Goal: Task Accomplishment & Management: Complete application form

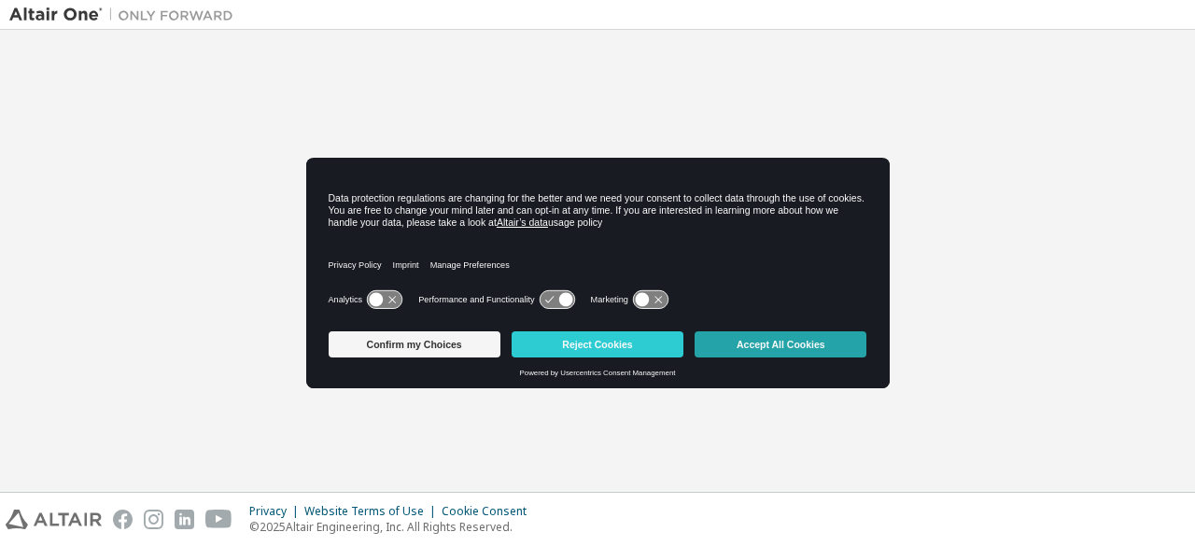
click at [786, 341] on button "Accept All Cookies" at bounding box center [781, 344] width 172 height 26
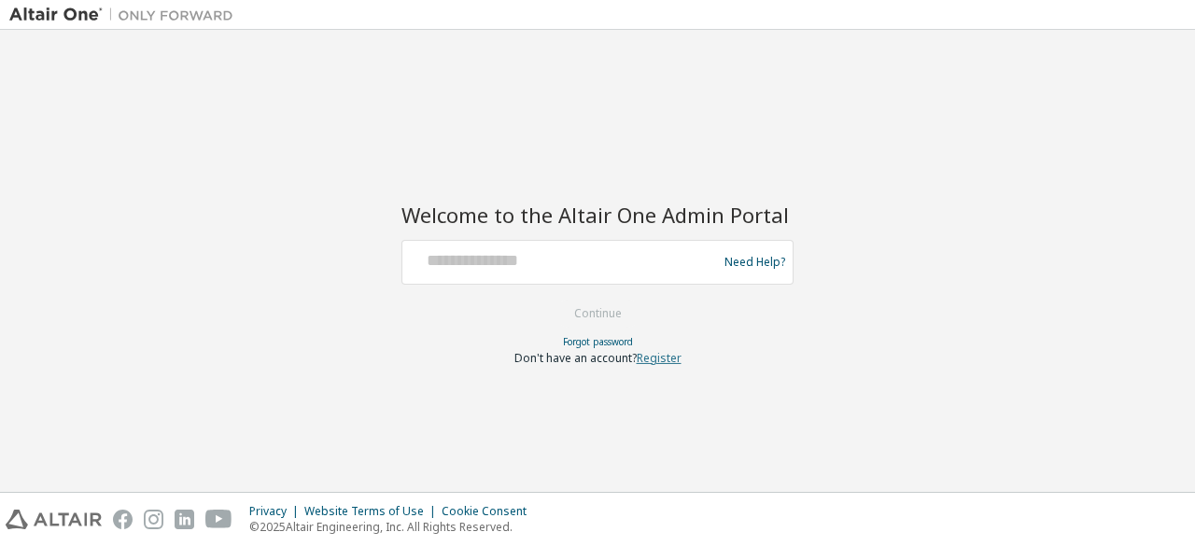
click at [663, 363] on link "Register" at bounding box center [659, 358] width 45 height 16
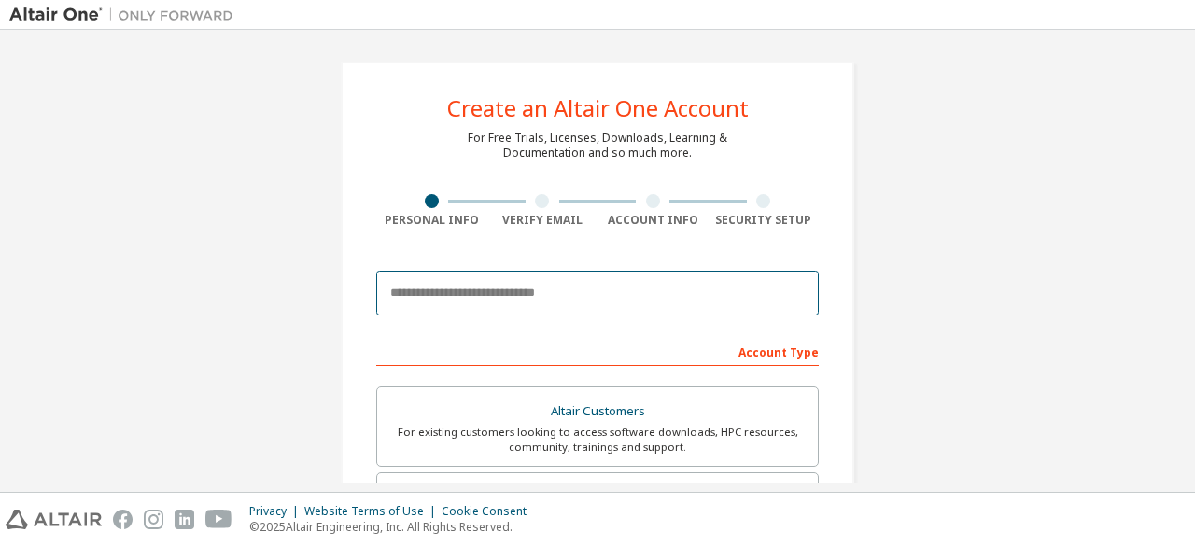
click at [496, 293] on input "email" at bounding box center [597, 293] width 442 height 45
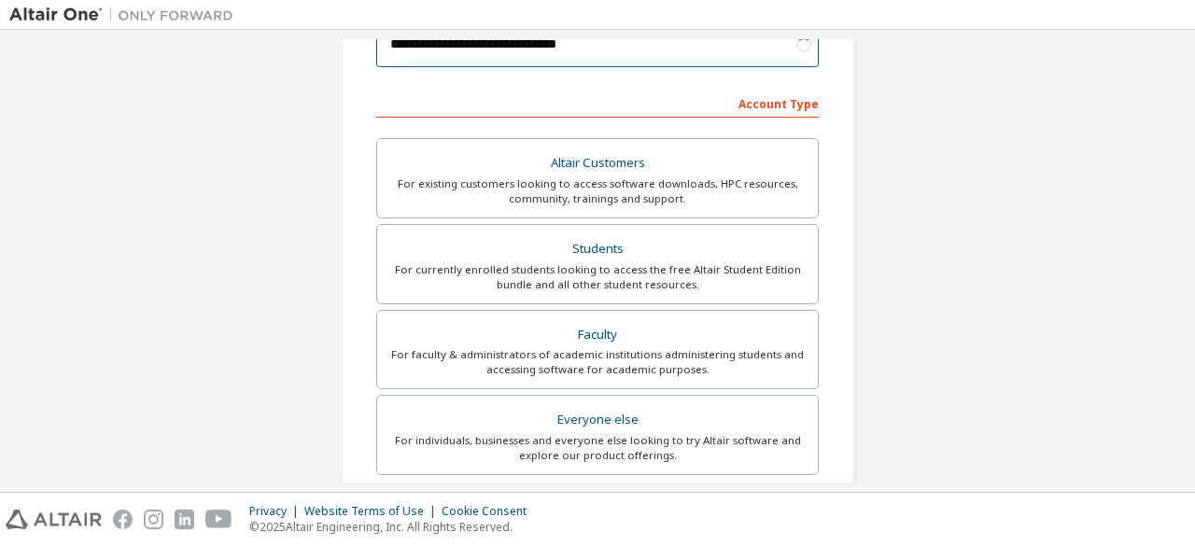
scroll to position [299, 0]
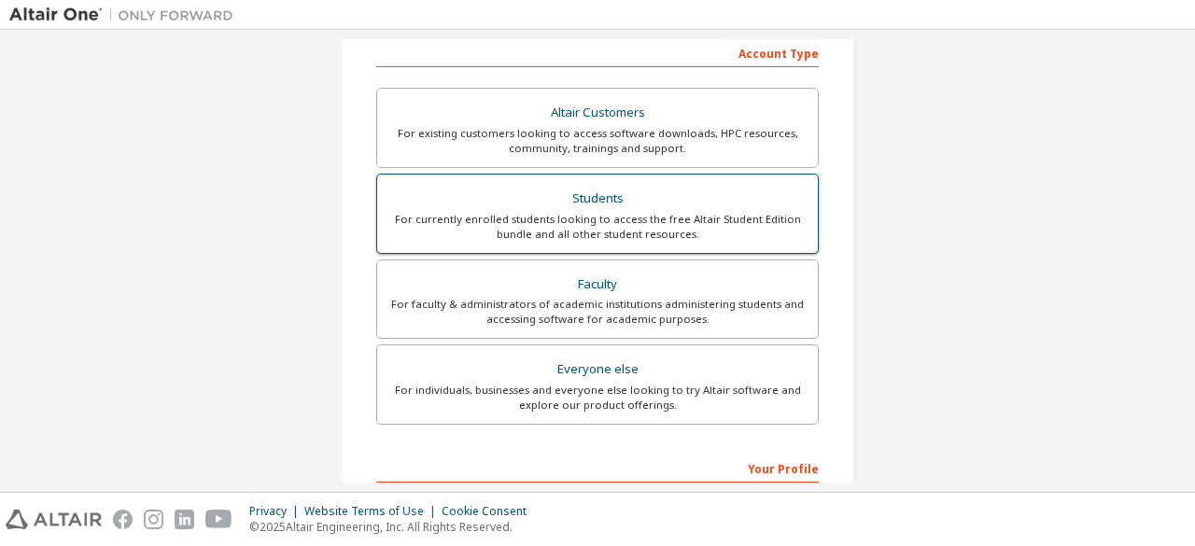
type input "**********"
click at [640, 200] on div "Students" at bounding box center [597, 199] width 418 height 26
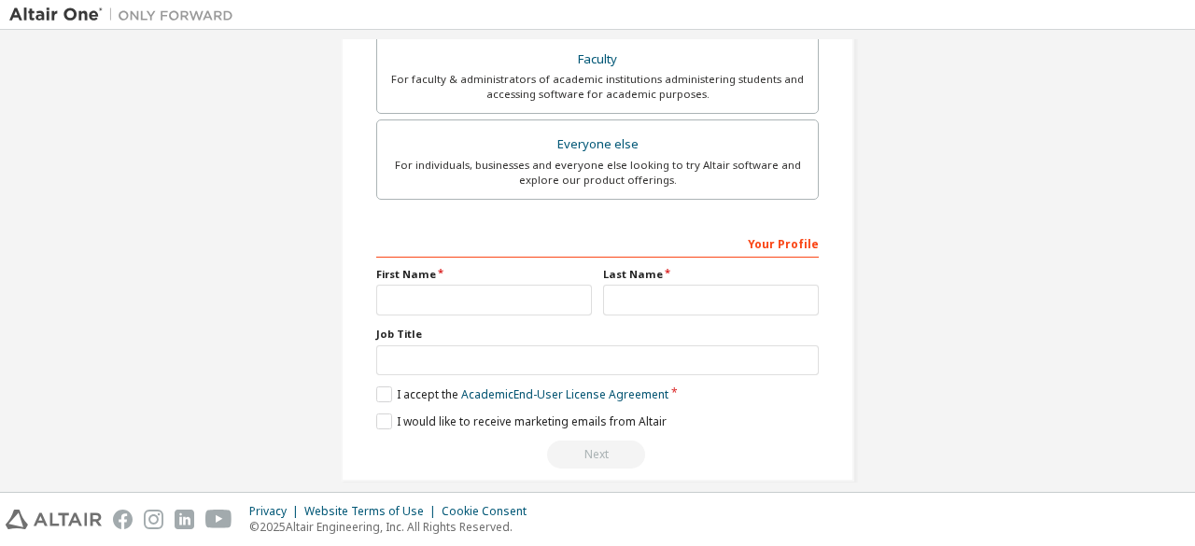
scroll to position [540, 0]
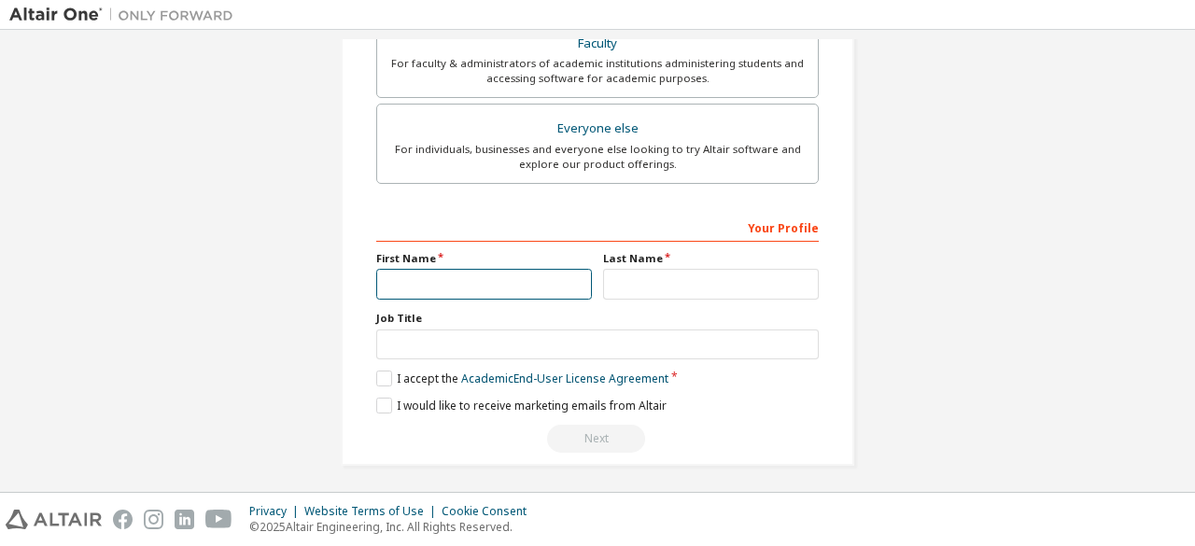
click at [423, 279] on input "text" at bounding box center [484, 284] width 216 height 31
type input "******"
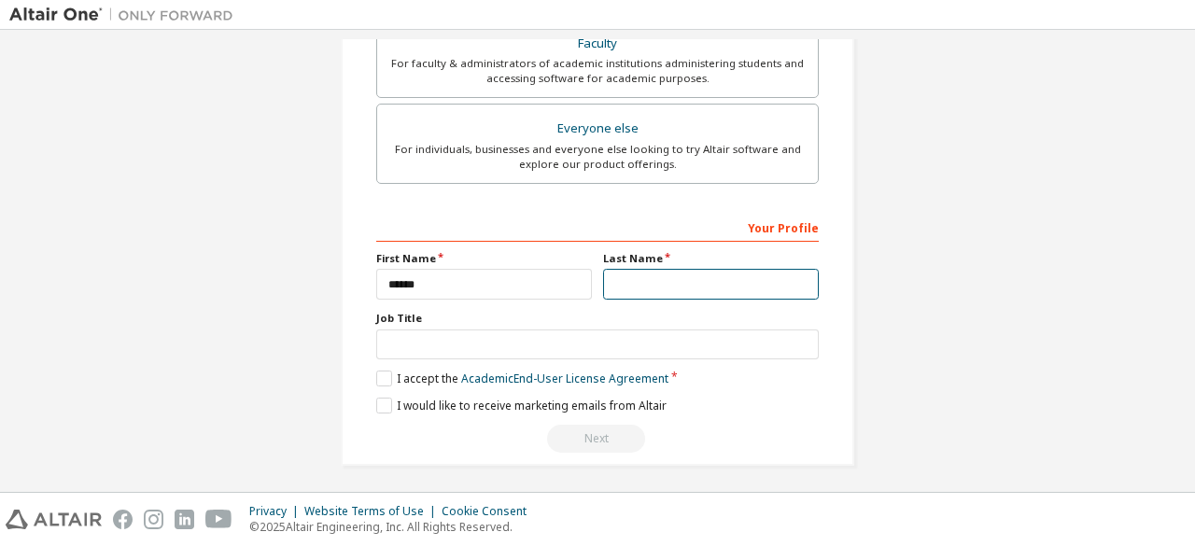
click at [659, 275] on input "text" at bounding box center [711, 284] width 216 height 31
type input "*********"
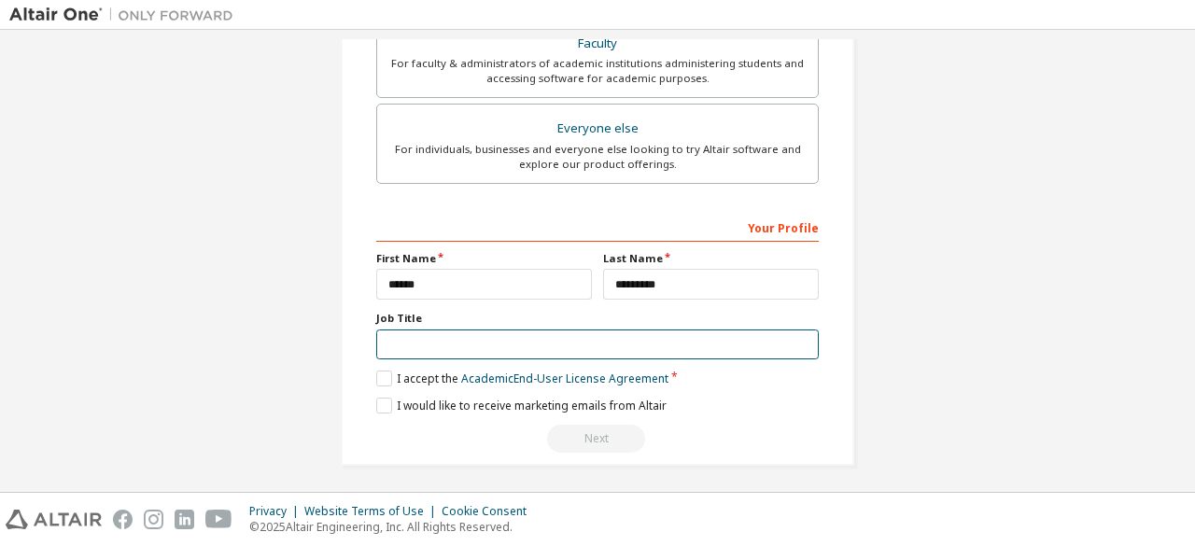
click at [538, 347] on input "text" at bounding box center [597, 345] width 442 height 31
type input "*******"
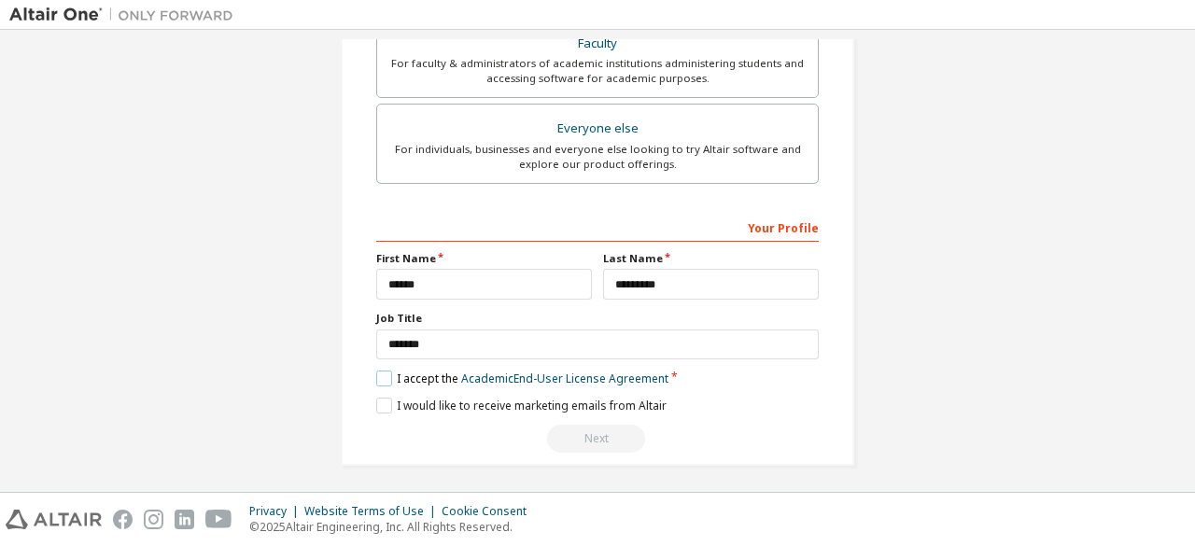
click at [376, 371] on label "I accept the Academic End-User License Agreement" at bounding box center [522, 379] width 292 height 16
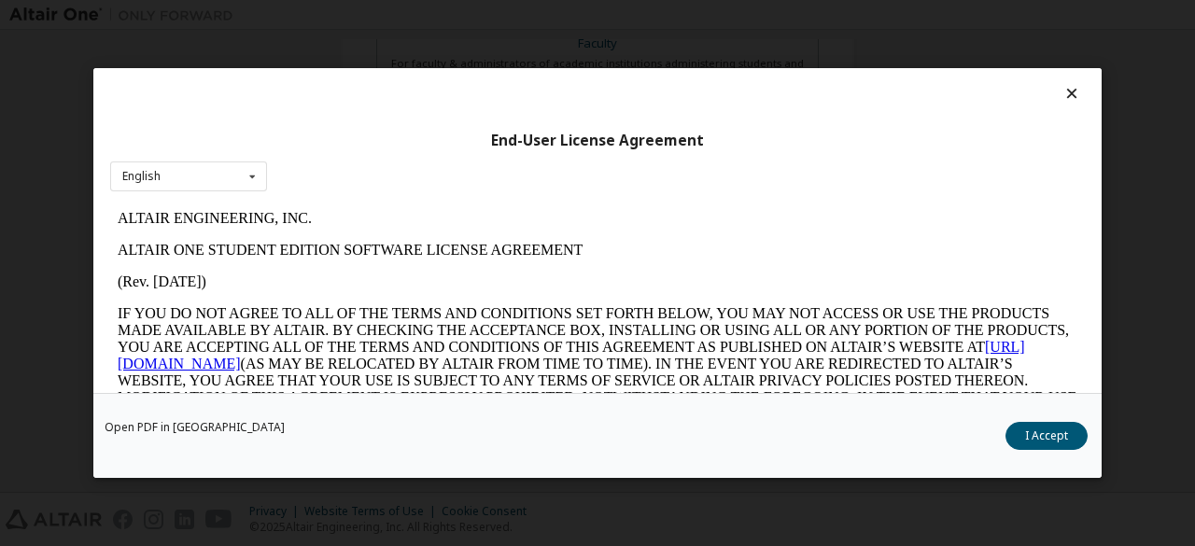
scroll to position [0, 0]
click at [1055, 442] on button "I Accept" at bounding box center [1046, 436] width 82 height 28
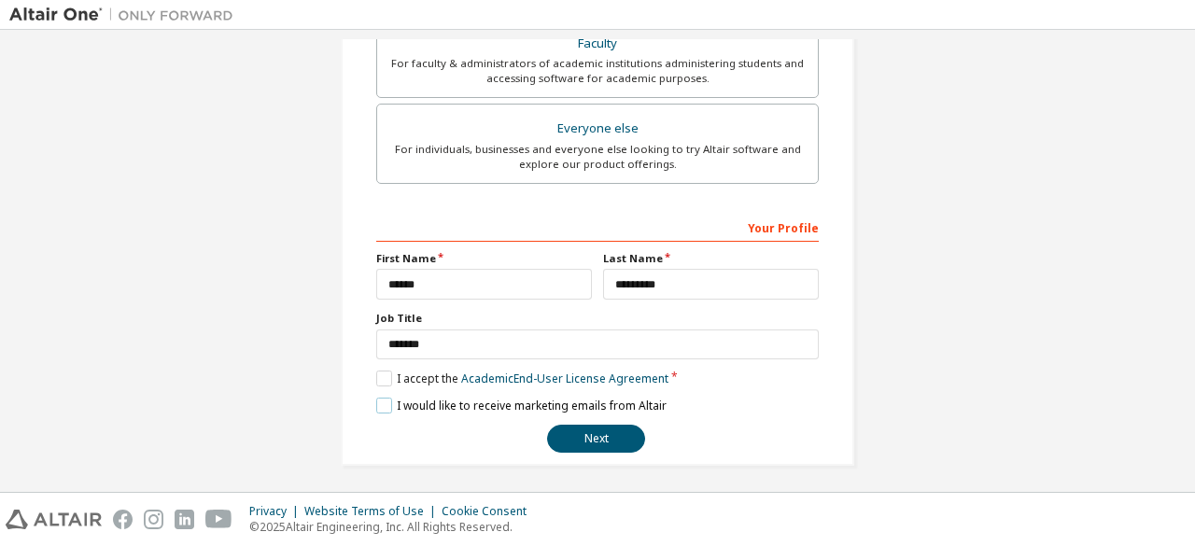
click at [382, 401] on label "I would like to receive marketing emails from Altair" at bounding box center [521, 406] width 290 height 16
click at [596, 430] on button "Next" at bounding box center [596, 439] width 98 height 28
click at [595, 428] on button "Next" at bounding box center [596, 439] width 98 height 28
click at [611, 440] on button "Next" at bounding box center [596, 439] width 98 height 28
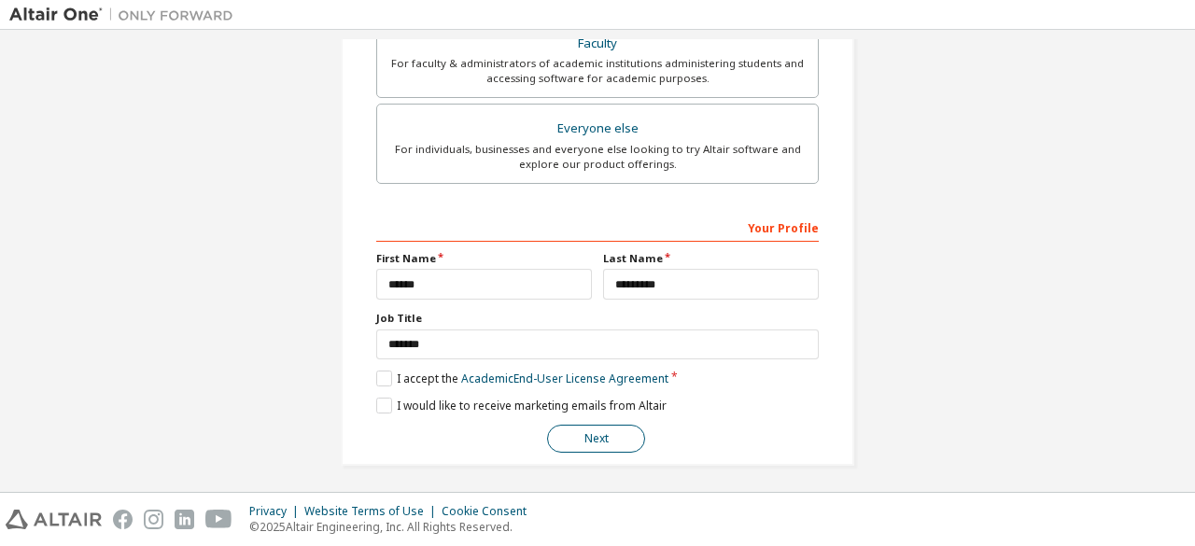
click at [611, 440] on button "Next" at bounding box center [596, 439] width 98 height 28
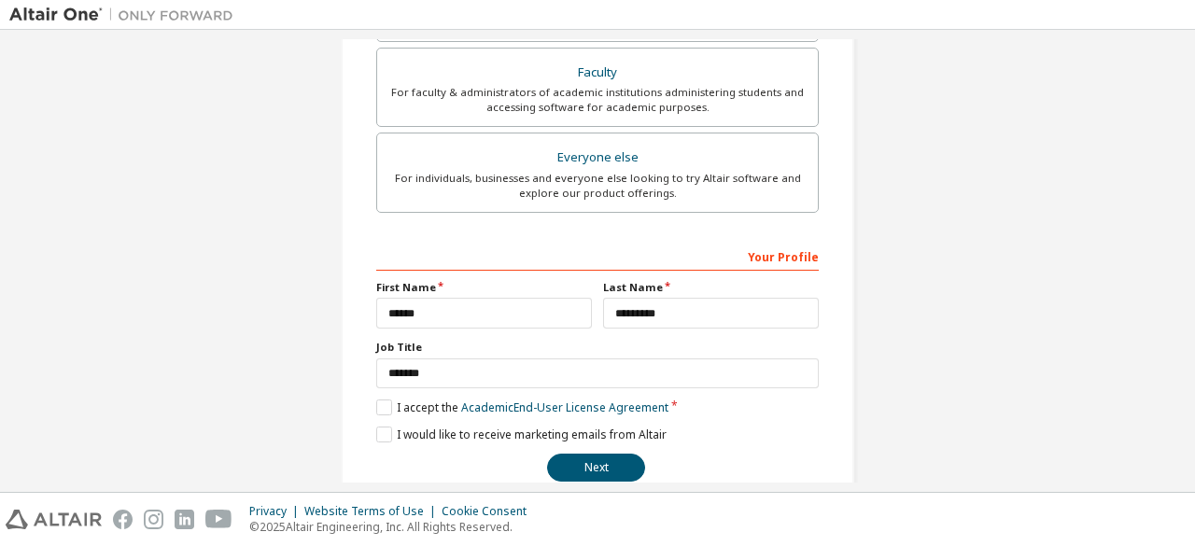
scroll to position [540, 0]
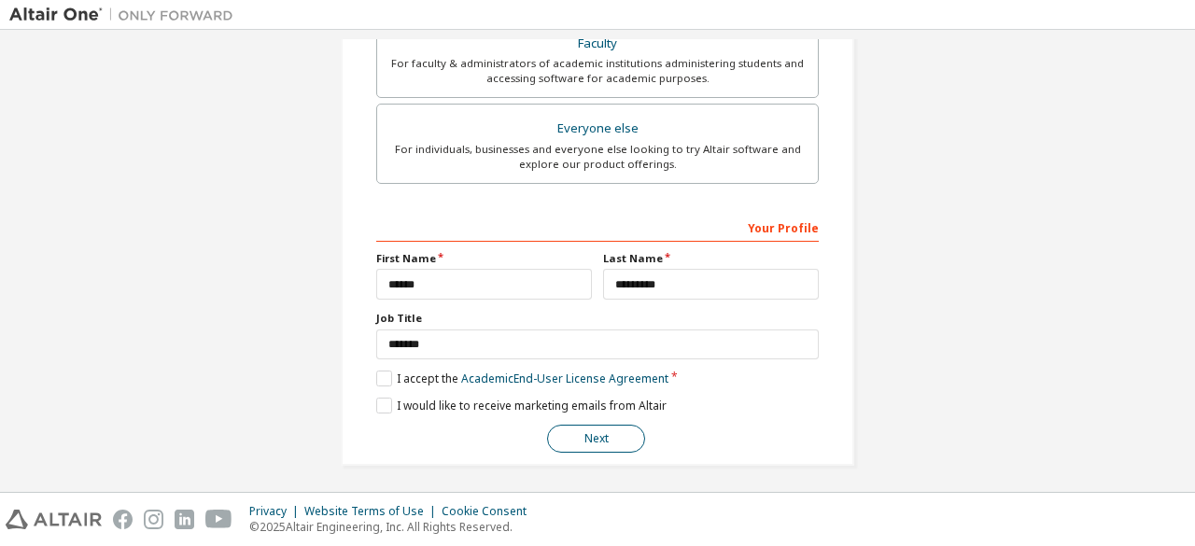
click at [599, 427] on button "Next" at bounding box center [596, 439] width 98 height 28
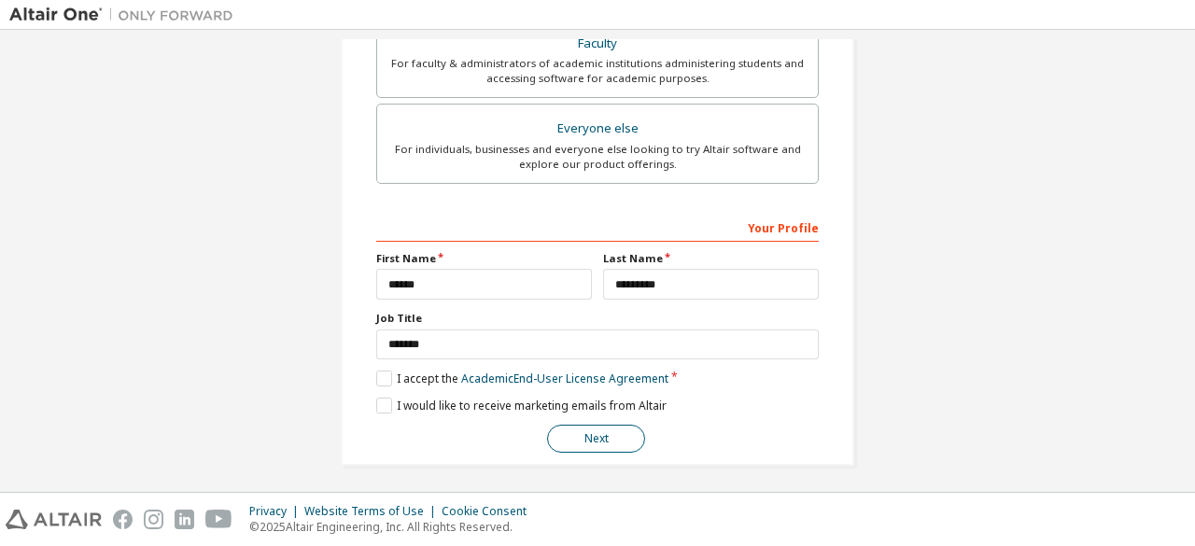
click at [599, 427] on button "Next" at bounding box center [596, 439] width 98 height 28
click at [593, 439] on button "Next" at bounding box center [596, 439] width 98 height 28
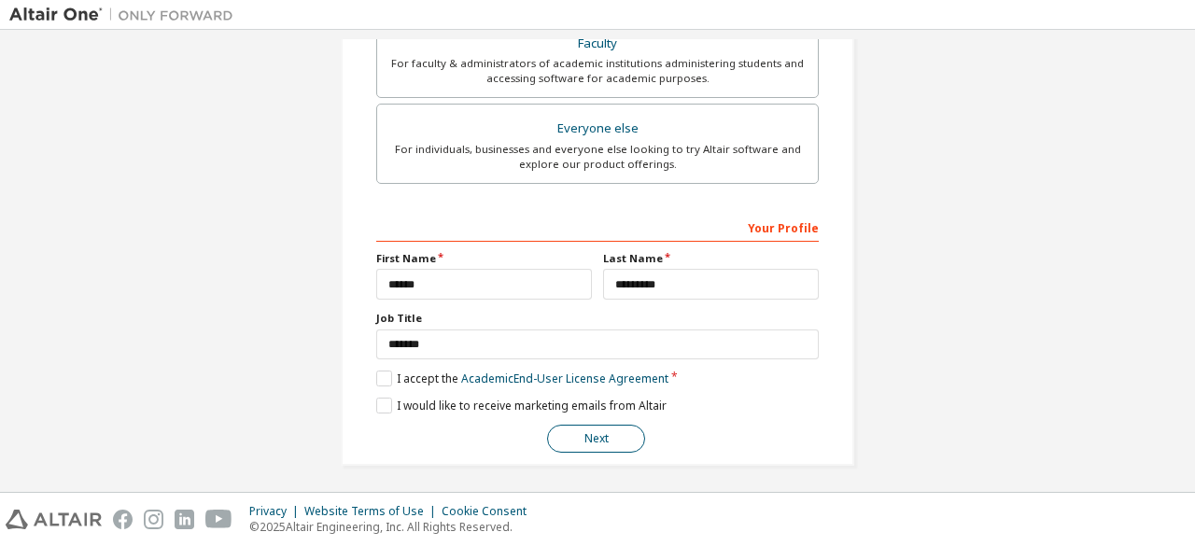
click at [607, 438] on button "Next" at bounding box center [596, 439] width 98 height 28
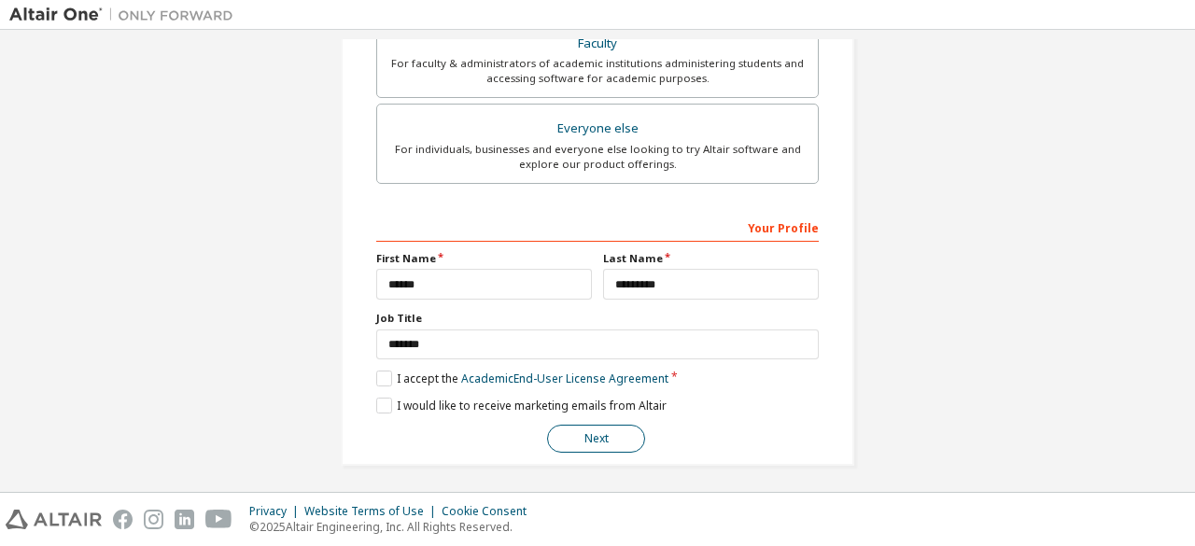
click at [607, 438] on button "Next" at bounding box center [596, 439] width 98 height 28
click at [611, 442] on button "Next" at bounding box center [596, 439] width 98 height 28
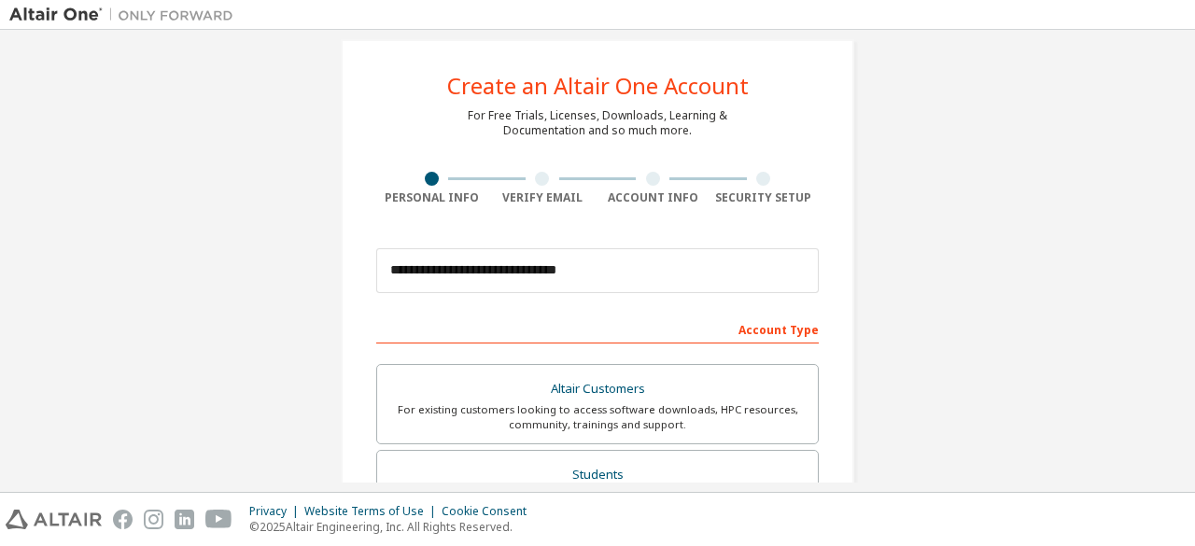
scroll to position [0, 0]
